Goal: Transaction & Acquisition: Purchase product/service

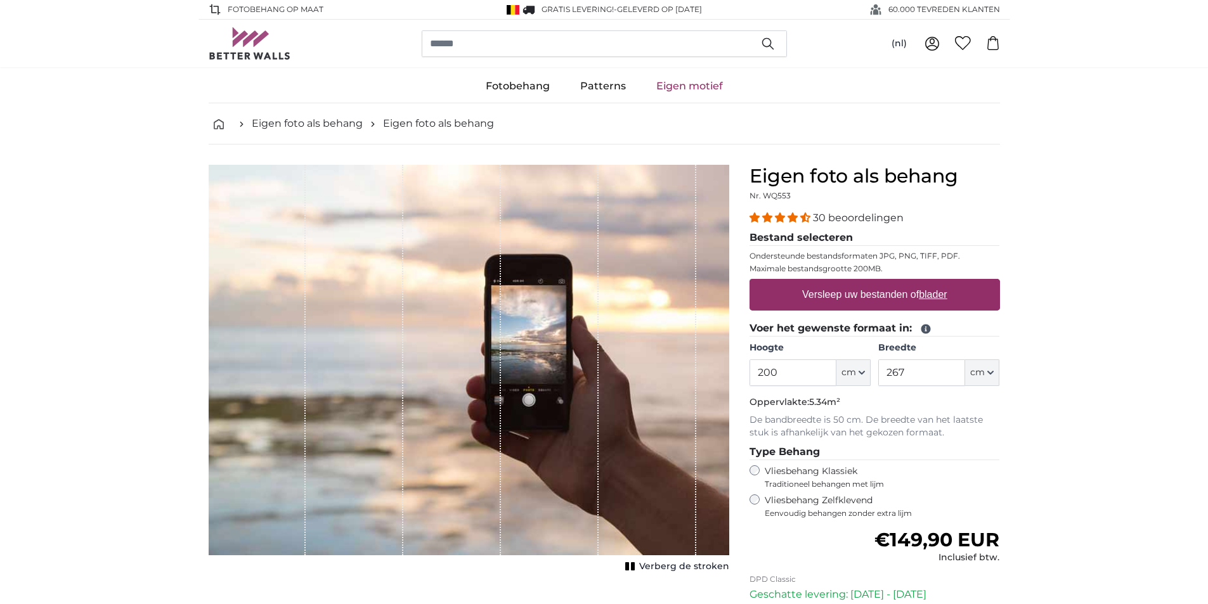
click at [931, 295] on u "blader" at bounding box center [933, 294] width 28 height 11
click at [931, 283] on input "Versleep uw bestanden of blader" at bounding box center [874, 281] width 250 height 4
type input "**********"
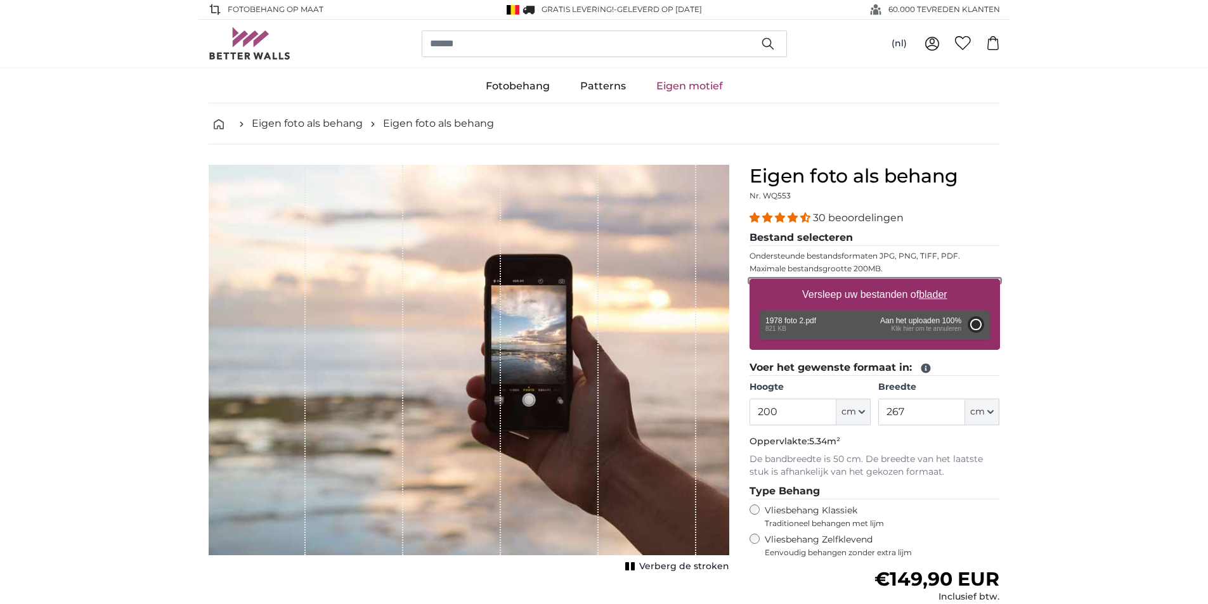
type input "282"
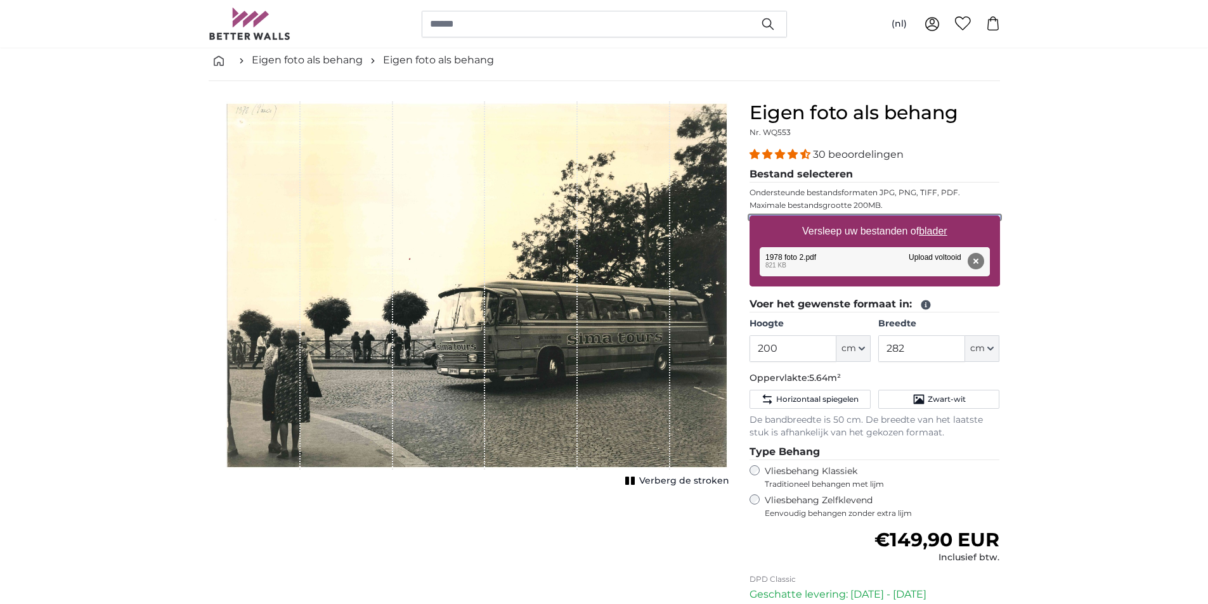
scroll to position [190, 0]
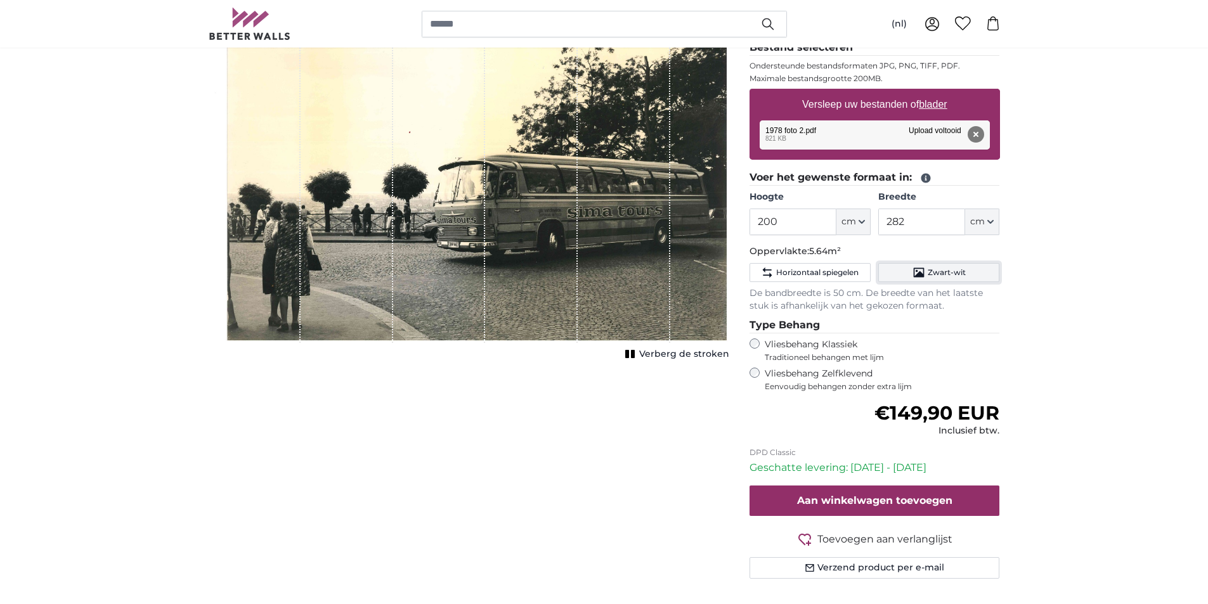
click at [945, 274] on span "Zwart-wit" at bounding box center [947, 273] width 38 height 10
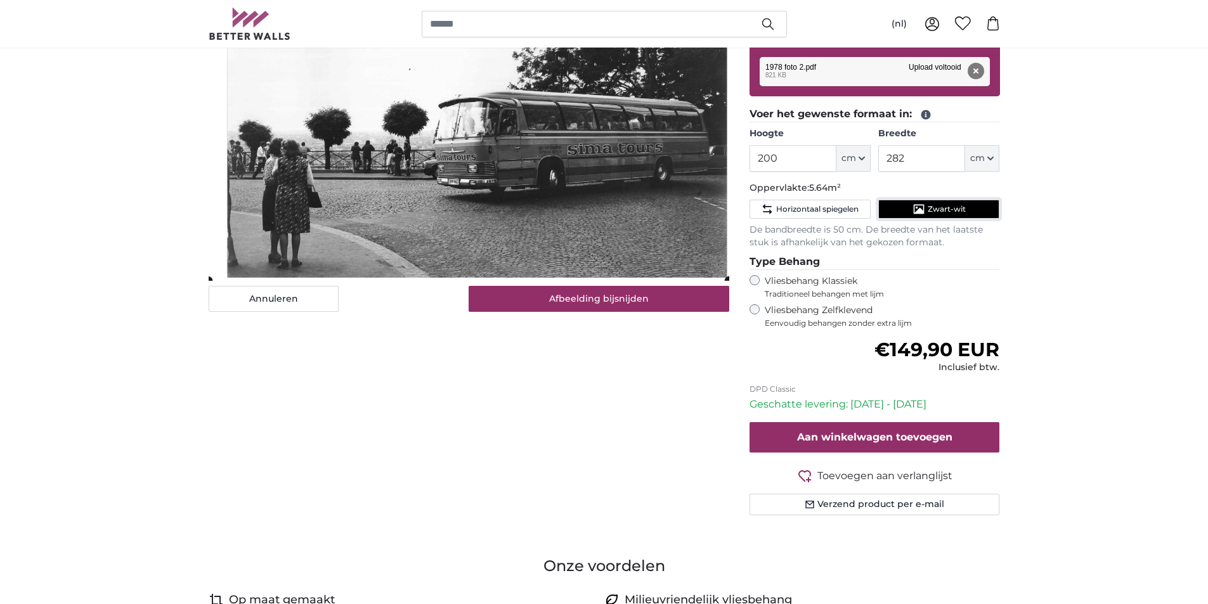
scroll to position [0, 0]
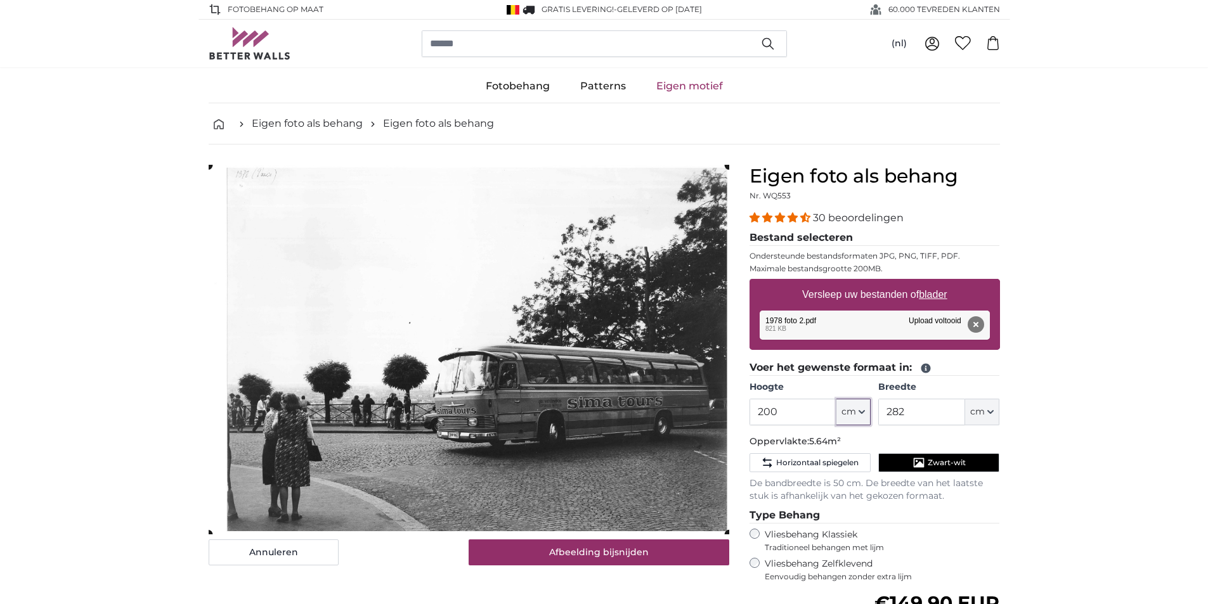
click at [847, 415] on span "cm" at bounding box center [848, 412] width 15 height 13
click at [793, 406] on input "200" at bounding box center [792, 412] width 87 height 27
type input "2"
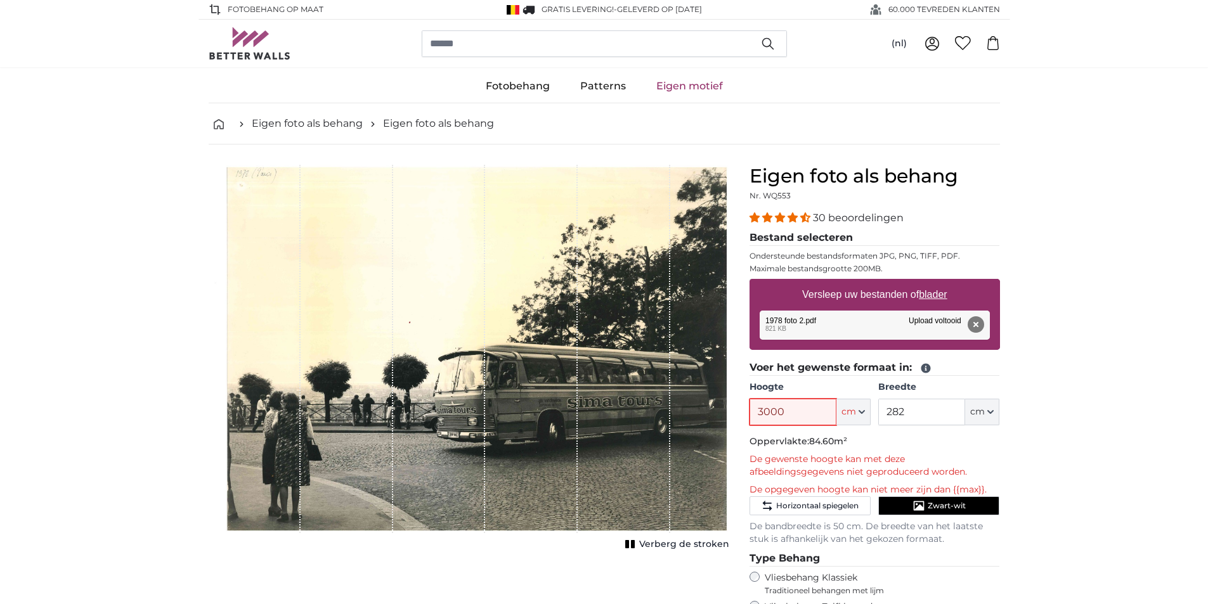
type input "300"
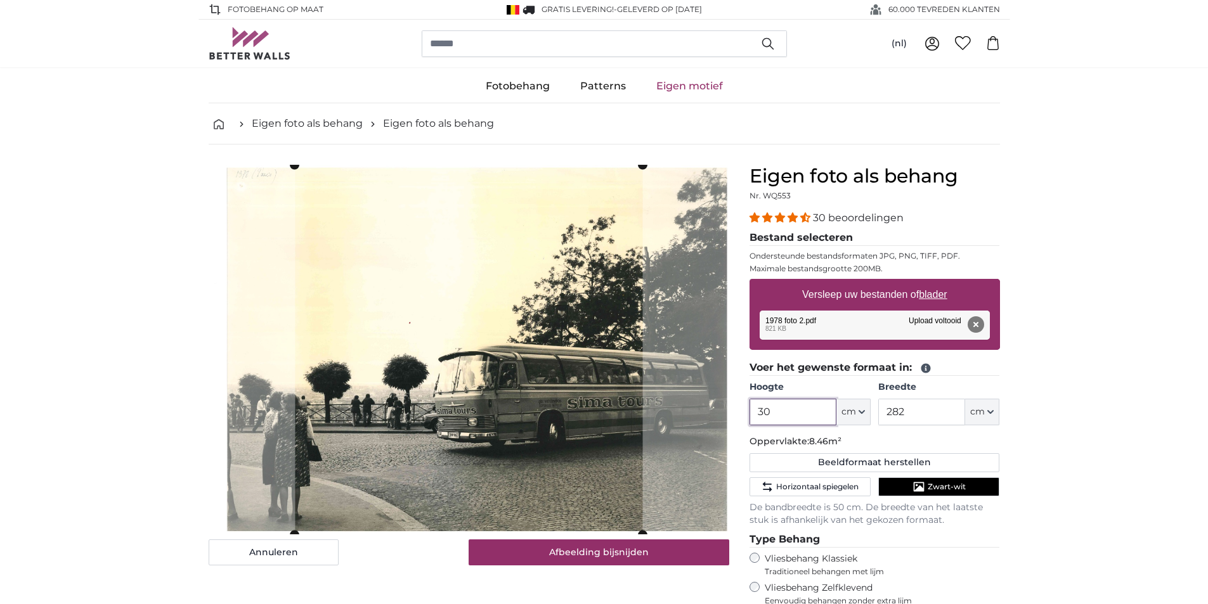
type input "3"
type input "300"
click at [909, 406] on input "282" at bounding box center [921, 412] width 87 height 27
type input "2"
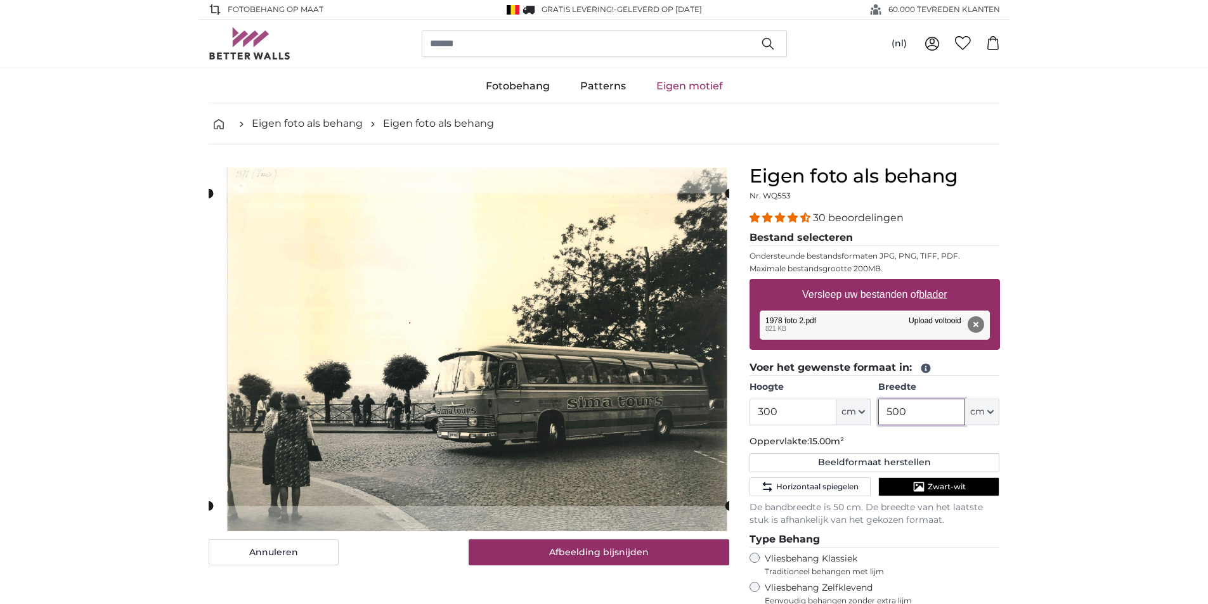
click at [0, 0] on slot at bounding box center [0, 0] width 0 height 0
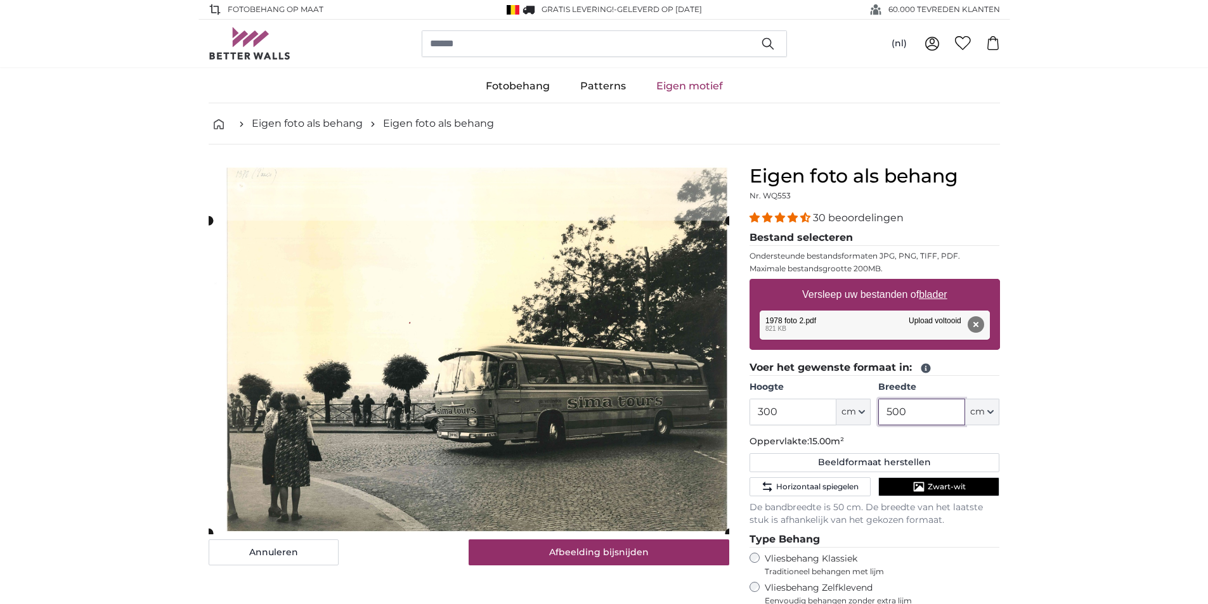
click at [652, 265] on cropper-handle at bounding box center [469, 377] width 521 height 313
type input "500"
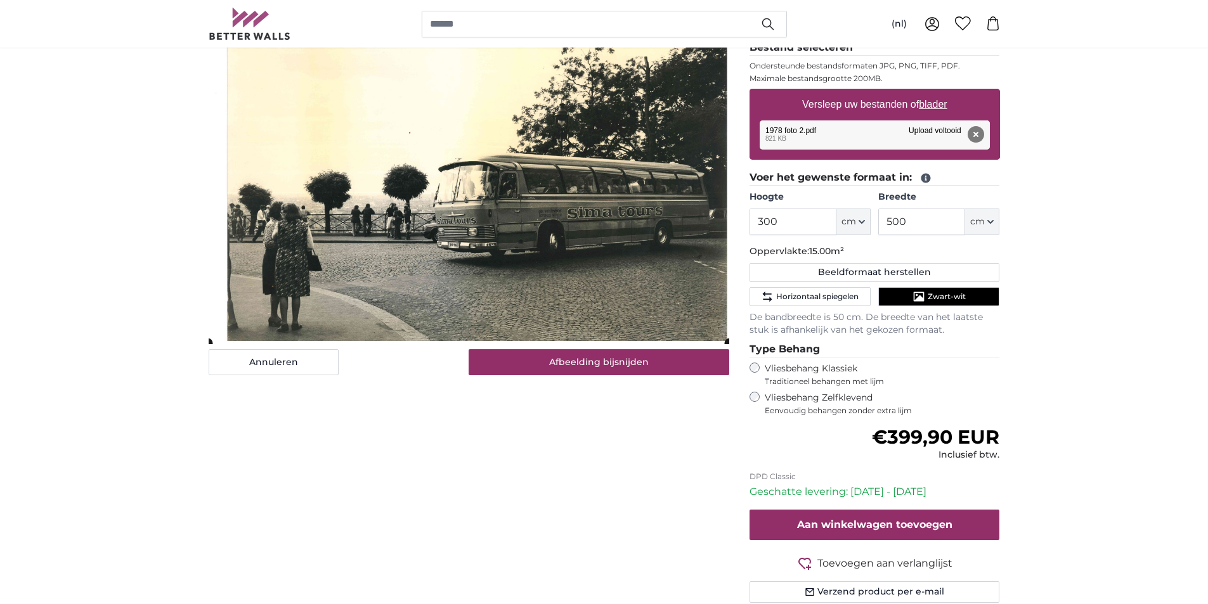
scroll to position [63, 0]
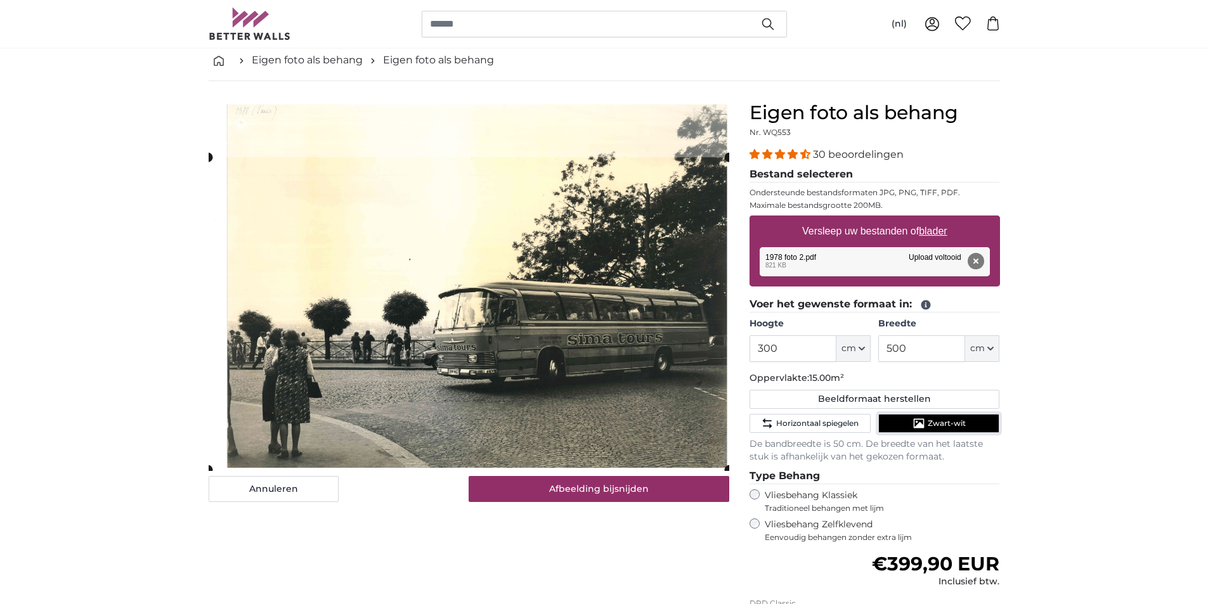
click at [938, 422] on span "Zwart-wit" at bounding box center [947, 423] width 38 height 10
click at [940, 427] on span "Zwart-wit" at bounding box center [947, 423] width 38 height 10
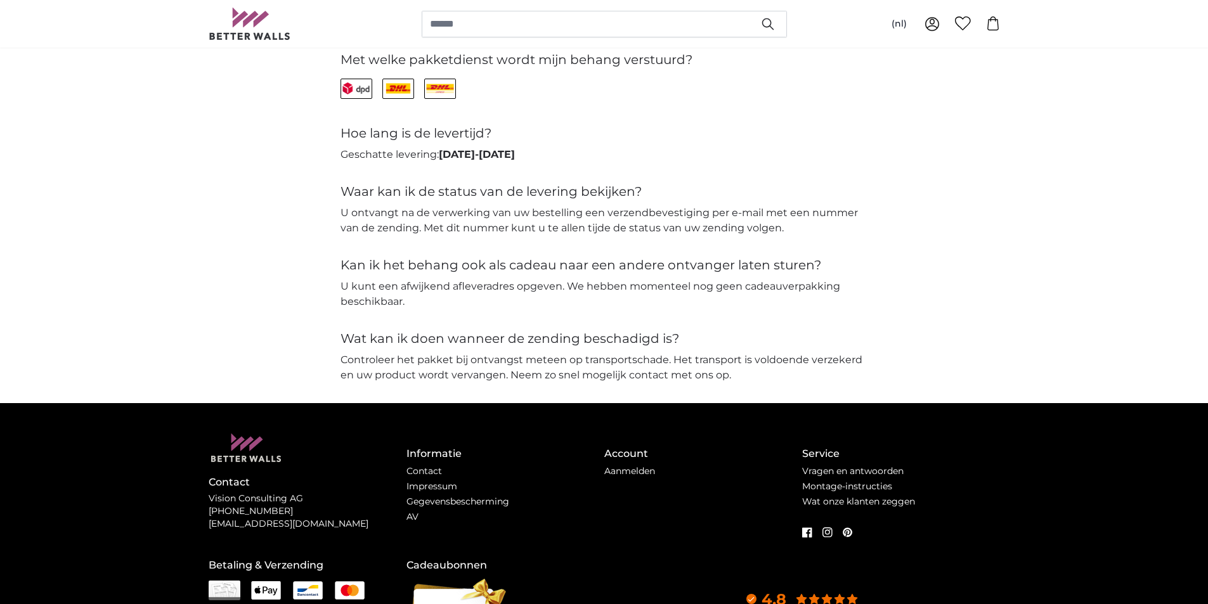
scroll to position [3009, 0]
